Goal: Task Accomplishment & Management: Manage account settings

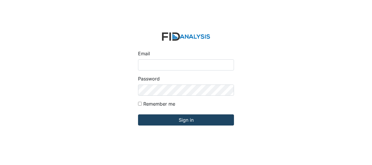
type input "Jbryant@lifeincorporated.com"
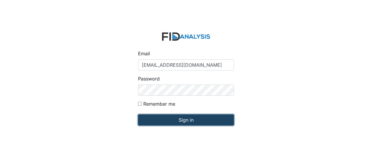
click at [162, 122] on input "Sign in" at bounding box center [186, 119] width 96 height 11
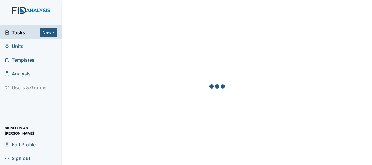
click at [22, 49] on span "Units" at bounding box center [14, 46] width 19 height 9
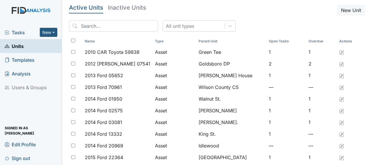
click at [22, 49] on span "Units" at bounding box center [14, 46] width 19 height 9
click at [91, 27] on input "search" at bounding box center [113, 25] width 89 height 11
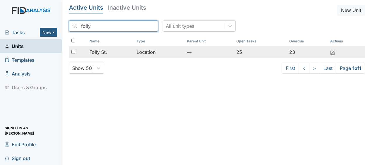
type input "folly"
click at [106, 54] on span "Folly St." at bounding box center [99, 52] width 18 height 7
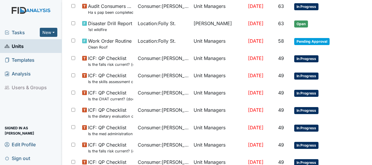
scroll to position [383, 0]
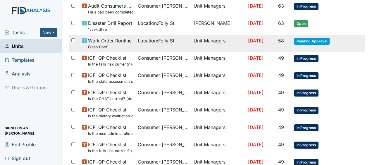
click at [302, 39] on span "Pending Approval" at bounding box center [311, 41] width 35 height 7
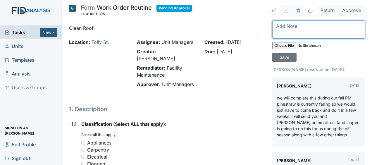
click at [293, 34] on textarea at bounding box center [318, 29] width 93 height 18
type textarea "cleaned of roof JB"
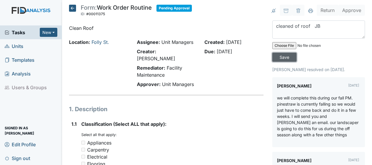
click at [285, 57] on input "Save" at bounding box center [284, 57] width 24 height 9
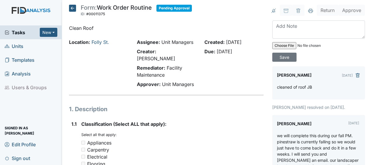
click at [74, 9] on icon at bounding box center [72, 8] width 7 height 7
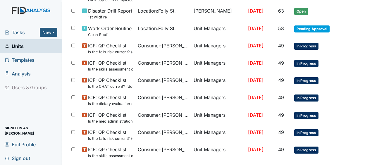
scroll to position [419, 0]
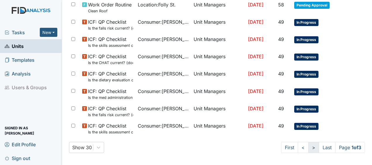
click at [308, 147] on link ">" at bounding box center [313, 147] width 11 height 11
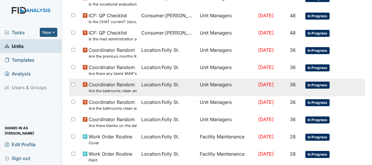
scroll to position [324, 0]
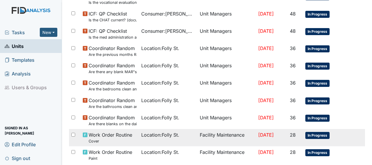
click at [218, 134] on td "Facility Maintenance" at bounding box center [226, 137] width 59 height 17
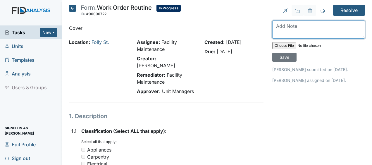
click at [279, 28] on textarea at bounding box center [318, 29] width 93 height 18
type textarea "replaced cover JB"
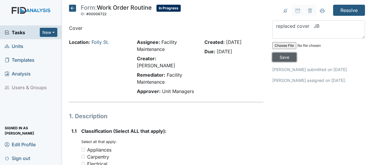
click at [278, 60] on input "Save" at bounding box center [284, 57] width 24 height 9
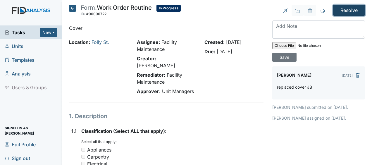
click at [356, 11] on input "Resolve" at bounding box center [349, 10] width 32 height 11
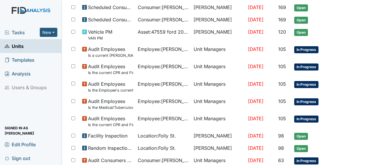
scroll to position [433, 0]
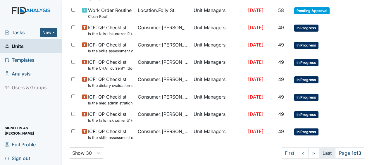
click at [319, 152] on link "Last" at bounding box center [327, 152] width 17 height 11
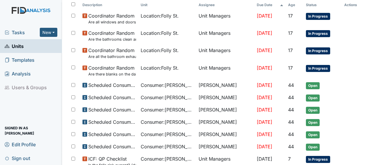
scroll to position [87, 0]
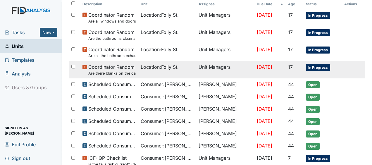
click at [360, 66] on tr "Coordinator Random Are there blanks on the daily communication logs that have n…" at bounding box center [217, 69] width 296 height 17
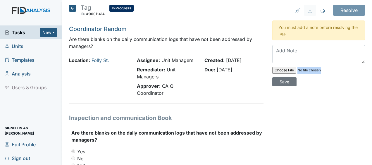
click at [73, 11] on icon at bounding box center [72, 8] width 7 height 7
click at [73, 8] on icon at bounding box center [72, 8] width 7 height 7
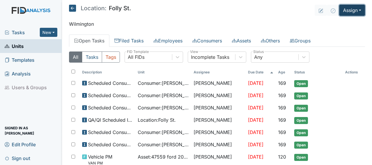
click at [341, 11] on button "Assign" at bounding box center [352, 10] width 26 height 11
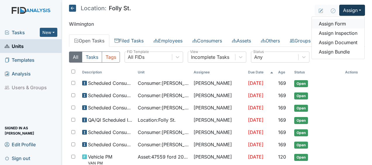
click at [334, 25] on link "Assign Form" at bounding box center [338, 23] width 53 height 9
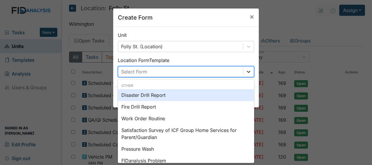
click at [246, 70] on icon at bounding box center [249, 72] width 6 height 6
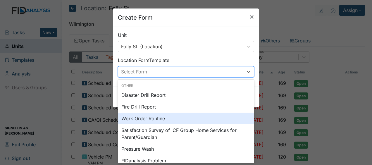
click at [179, 114] on div "Work Order Routine" at bounding box center [186, 119] width 136 height 12
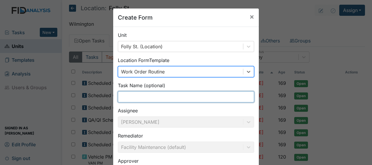
click at [136, 98] on input "text" at bounding box center [186, 96] width 136 height 11
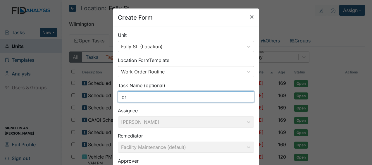
type input "d"
type input "m"
type input "board"
click at [134, 99] on input "board" at bounding box center [186, 96] width 136 height 11
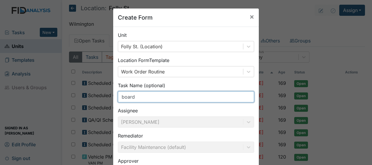
click at [134, 99] on input "board" at bounding box center [186, 96] width 136 height 11
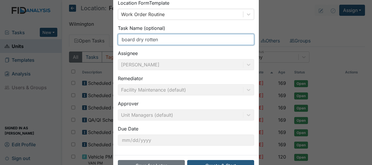
scroll to position [76, 0]
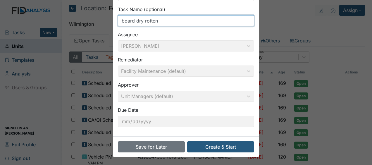
type input "board dry rotten"
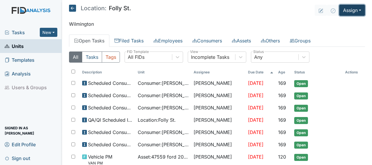
click at [345, 12] on button "Assign" at bounding box center [352, 10] width 26 height 11
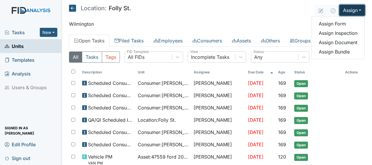
click at [345, 12] on button "Assign" at bounding box center [352, 10] width 26 height 11
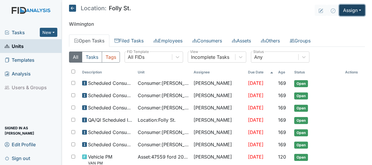
click at [345, 12] on button "Assign" at bounding box center [352, 10] width 26 height 11
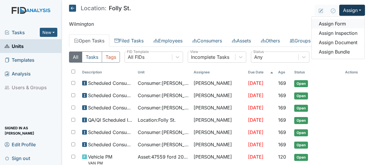
click at [328, 25] on link "Assign Form" at bounding box center [338, 23] width 53 height 9
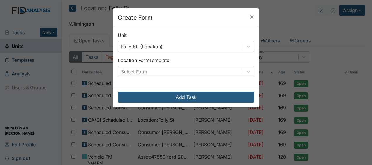
click at [292, 25] on div "Create Form × Unit Folly St. (Location) Location Form Template Select Form Add …" at bounding box center [186, 82] width 372 height 165
click at [250, 17] on span "×" at bounding box center [252, 16] width 5 height 8
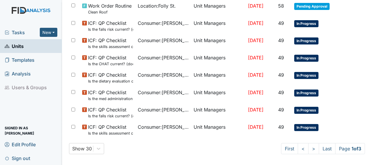
scroll to position [419, 0]
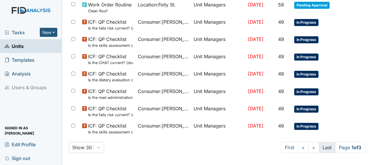
click at [320, 146] on link "Last" at bounding box center [327, 147] width 17 height 11
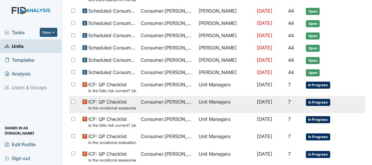
scroll to position [142, 0]
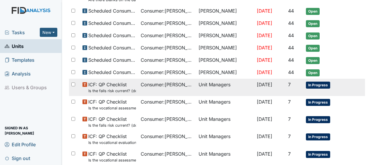
click at [210, 80] on td "Unit Managers" at bounding box center [225, 87] width 58 height 17
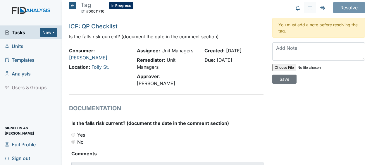
scroll to position [5, 0]
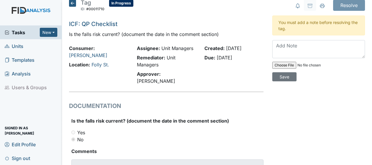
click at [73, 3] on icon at bounding box center [72, 3] width 7 height 7
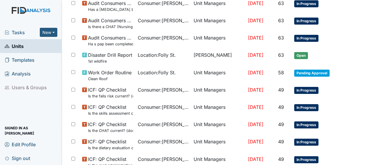
scroll to position [419, 0]
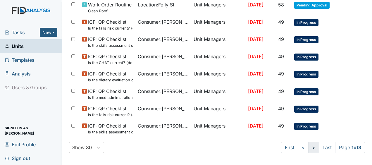
click at [308, 147] on link ">" at bounding box center [313, 147] width 11 height 11
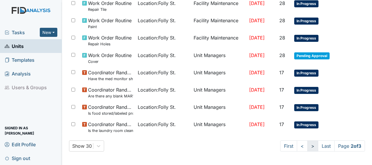
scroll to position [456, 0]
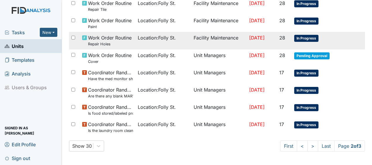
click at [209, 39] on td "Facility Maintenance" at bounding box center [219, 40] width 56 height 17
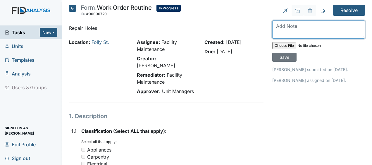
click at [275, 26] on textarea at bounding box center [318, 29] width 93 height 18
type textarea "patched holes and painted JB"
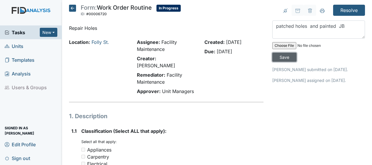
click at [279, 59] on input "Save" at bounding box center [284, 57] width 24 height 9
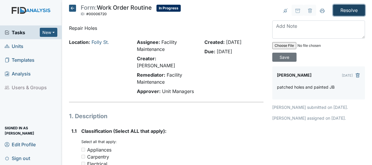
click at [340, 10] on input "Resolve" at bounding box center [349, 10] width 32 height 11
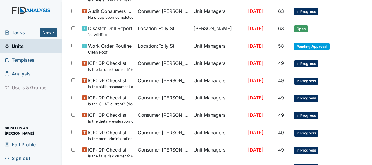
scroll to position [438, 0]
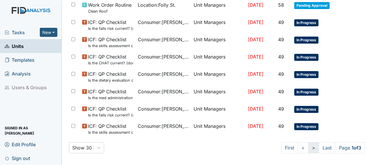
click at [308, 146] on link ">" at bounding box center [313, 147] width 11 height 11
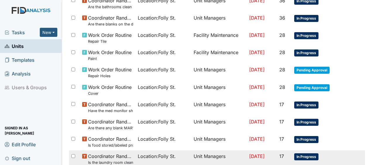
scroll to position [475, 0]
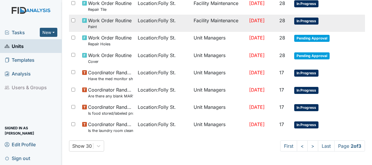
click at [228, 20] on td "Facility Maintenance" at bounding box center [219, 23] width 56 height 17
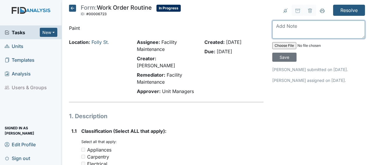
click at [272, 25] on textarea at bounding box center [318, 29] width 93 height 18
type textarea "painted JB"
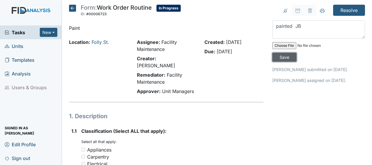
click at [277, 56] on input "Save" at bounding box center [284, 57] width 24 height 9
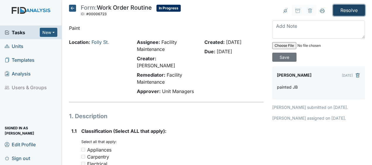
click at [349, 10] on input "Resolve" at bounding box center [349, 10] width 32 height 11
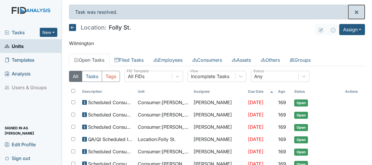
drag, startPoint x: 0, startPoint y: 0, endPoint x: 373, endPoint y: -25, distance: 373.8
click at [372, 0] on html "Tasks New Form Inspection Document Bundle Units Templates Analysis Users & Grou…" at bounding box center [186, 82] width 372 height 165
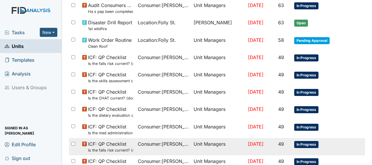
scroll to position [438, 0]
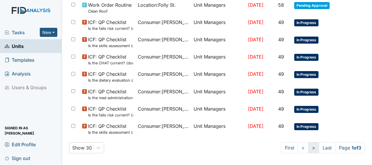
click at [308, 145] on link ">" at bounding box center [313, 147] width 11 height 11
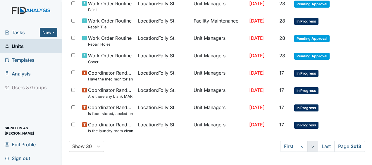
click at [307, 145] on link ">" at bounding box center [312, 146] width 11 height 11
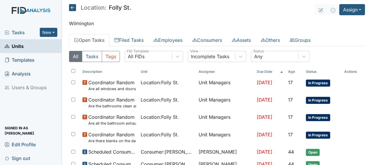
scroll to position [19, 0]
